Goal: Information Seeking & Learning: Learn about a topic

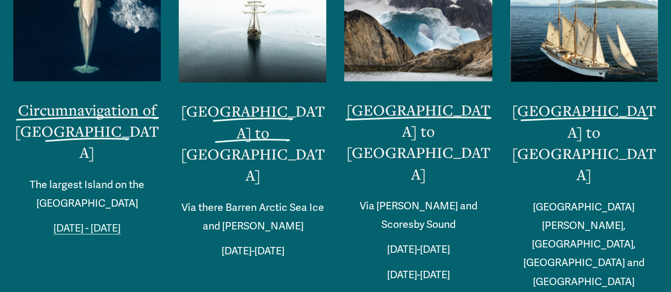
scroll to position [2701, 0]
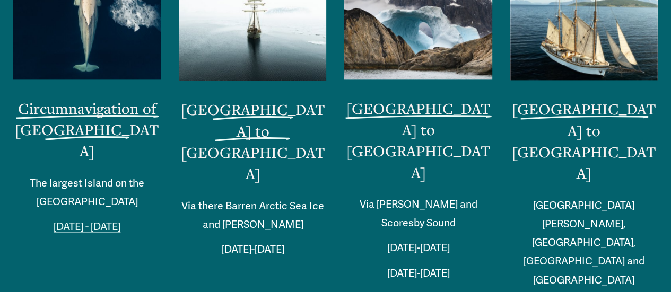
click at [451, 131] on link "Greenland to Iceland" at bounding box center [419, 140] width 144 height 84
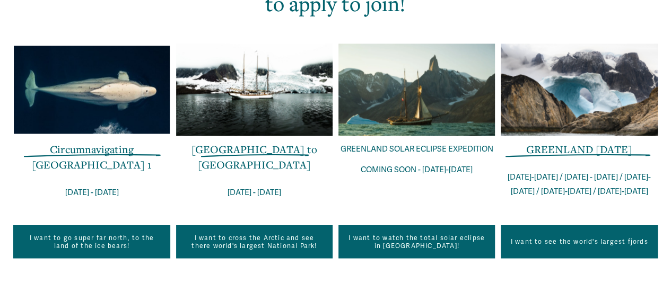
scroll to position [807, 0]
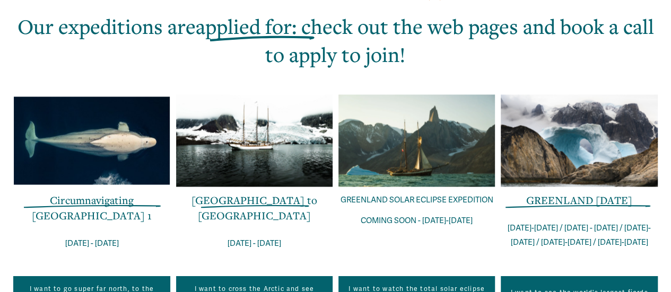
click at [276, 193] on link "[GEOGRAPHIC_DATA] to [GEOGRAPHIC_DATA]" at bounding box center [255, 208] width 126 height 30
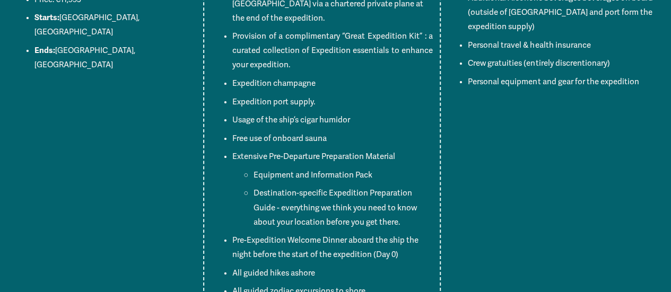
scroll to position [5865, 0]
